Goal: Find specific page/section: Find specific page/section

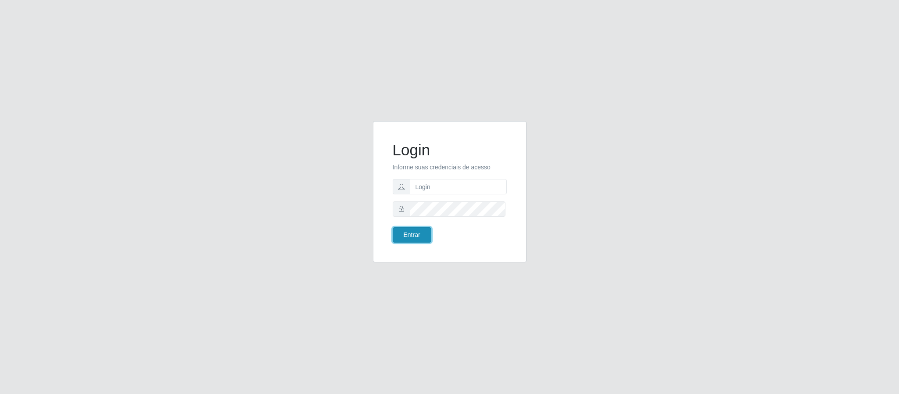
click at [404, 238] on button "Entrar" at bounding box center [412, 234] width 39 height 15
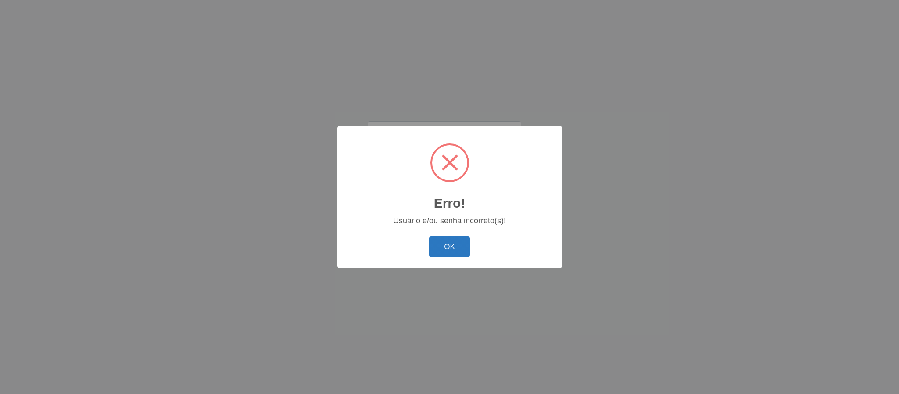
click at [452, 241] on button "OK" at bounding box center [449, 246] width 41 height 21
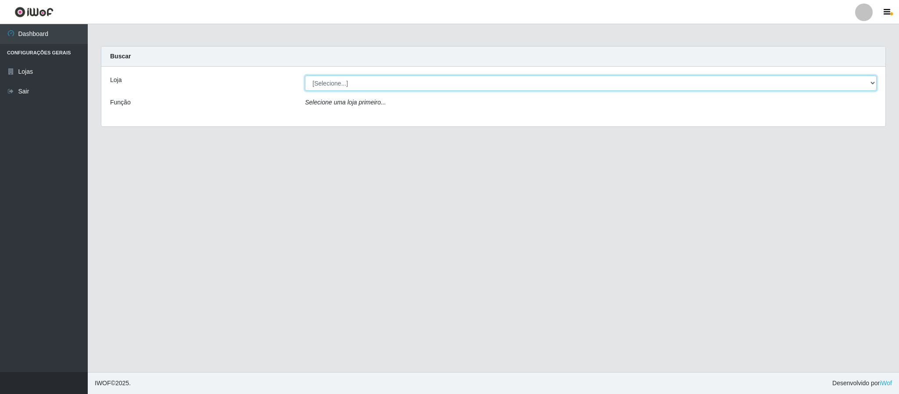
click at [355, 76] on select "[Selecione...] Queiroz Atacadão - Coophab" at bounding box center [591, 82] width 572 height 15
select select "463"
click at [305, 75] on select "[Selecione...] Queiroz Atacadão - Coophab" at bounding box center [591, 82] width 572 height 15
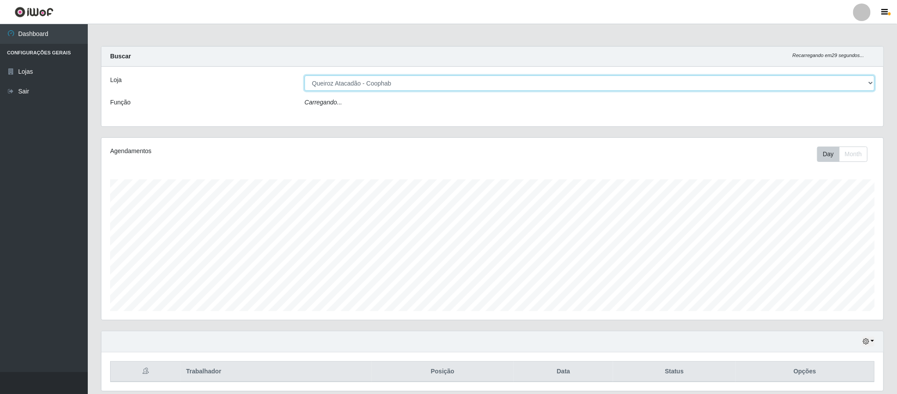
scroll to position [183, 781]
